Goal: Task Accomplishment & Management: Complete application form

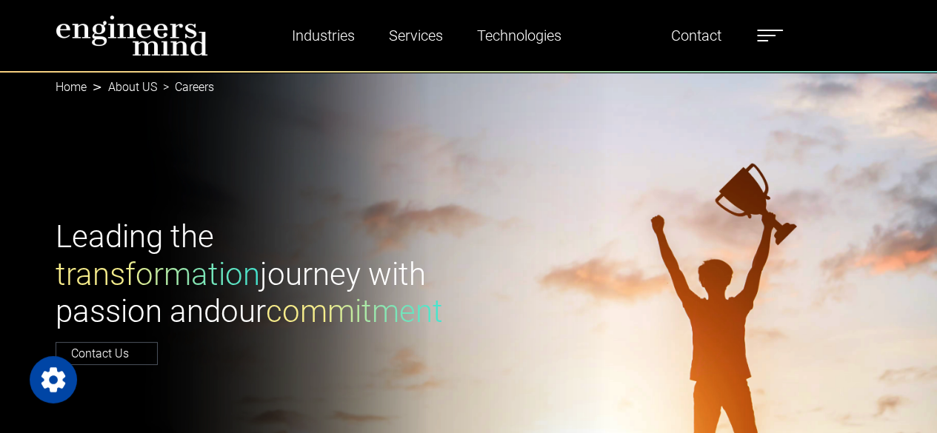
click at [775, 32] on label at bounding box center [770, 35] width 26 height 19
click at [768, 40] on span at bounding box center [762, 40] width 11 height 1
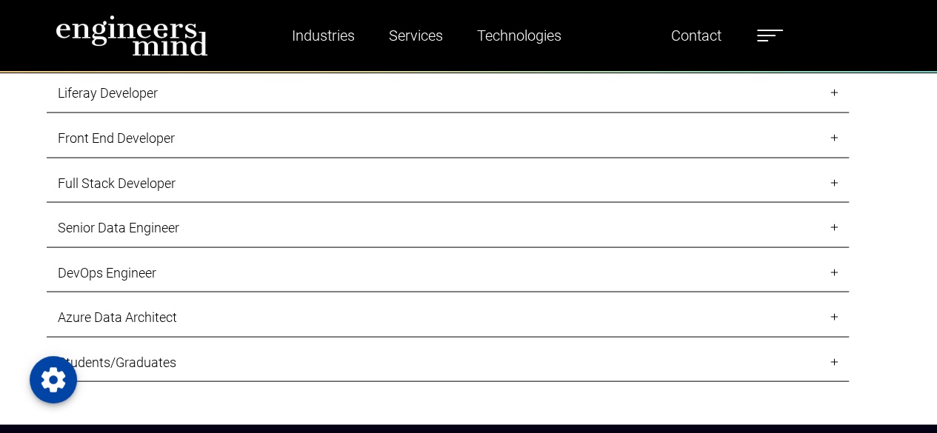
scroll to position [1386, 0]
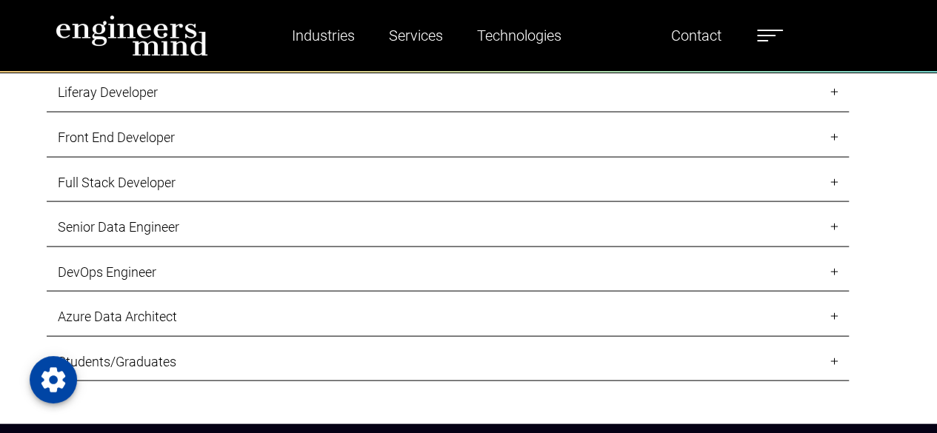
click at [293, 198] on link "Full Stack Developer" at bounding box center [448, 182] width 802 height 39
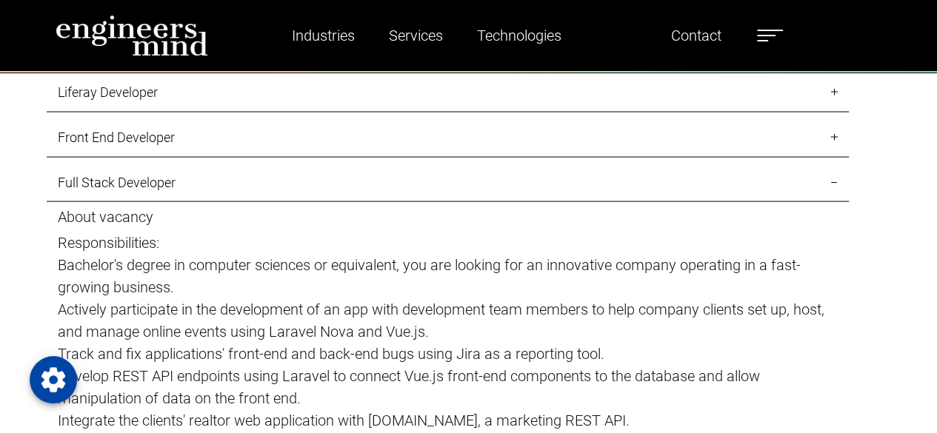
click at [293, 198] on link "Full Stack Developer" at bounding box center [448, 182] width 802 height 39
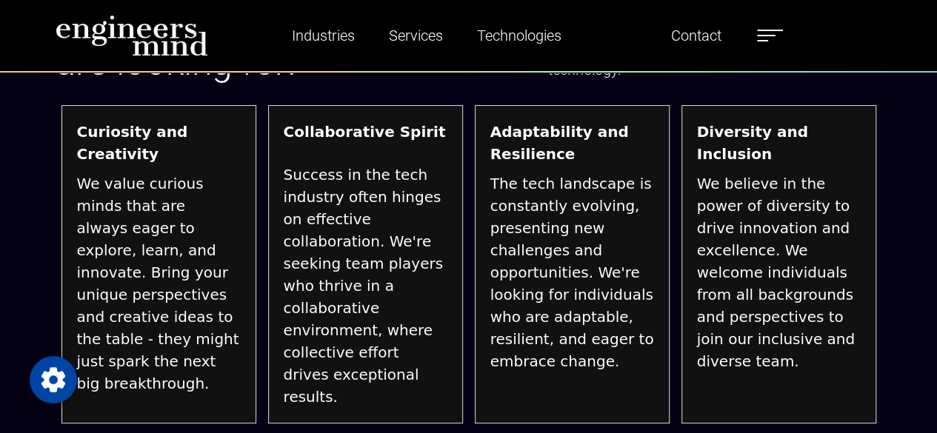
scroll to position [2879, 0]
